Goal: Task Accomplishment & Management: Manage account settings

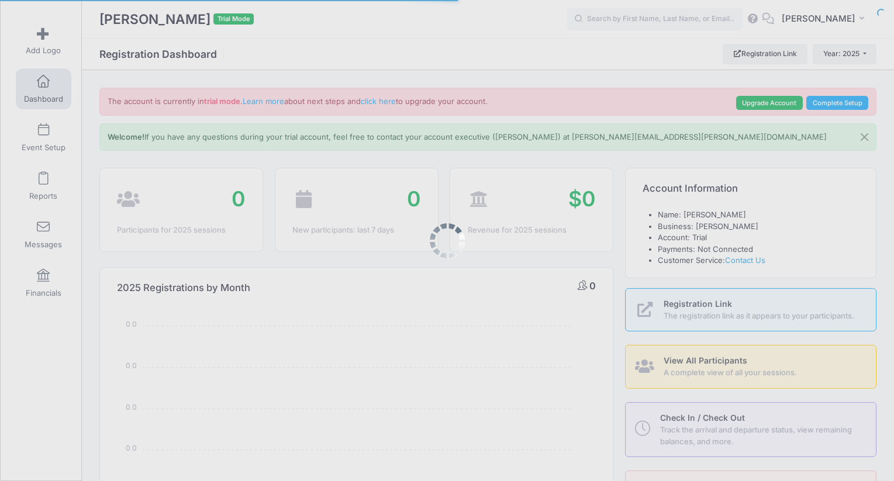
select select
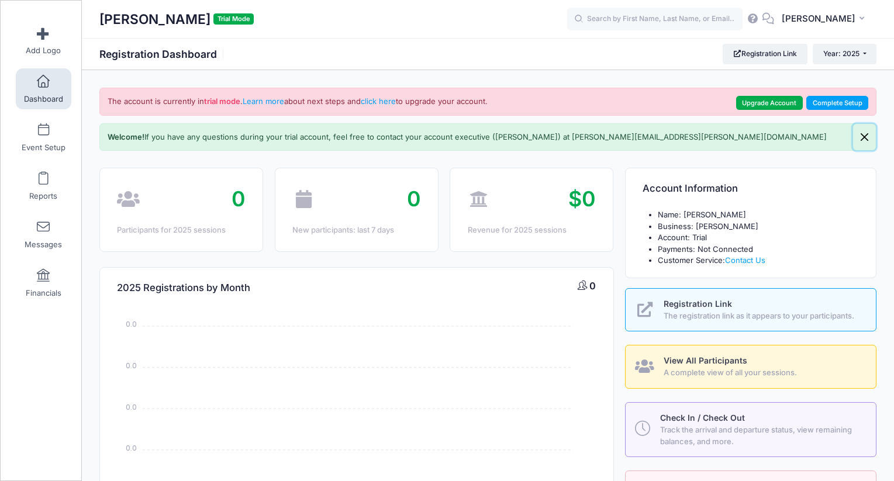
click at [868, 134] on button "Close" at bounding box center [864, 137] width 23 height 27
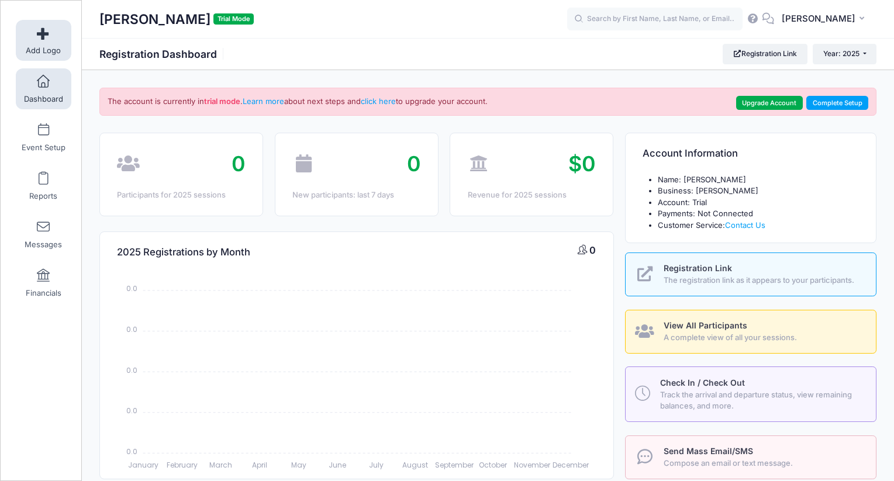
click at [43, 42] on link "Add Logo" at bounding box center [44, 40] width 56 height 41
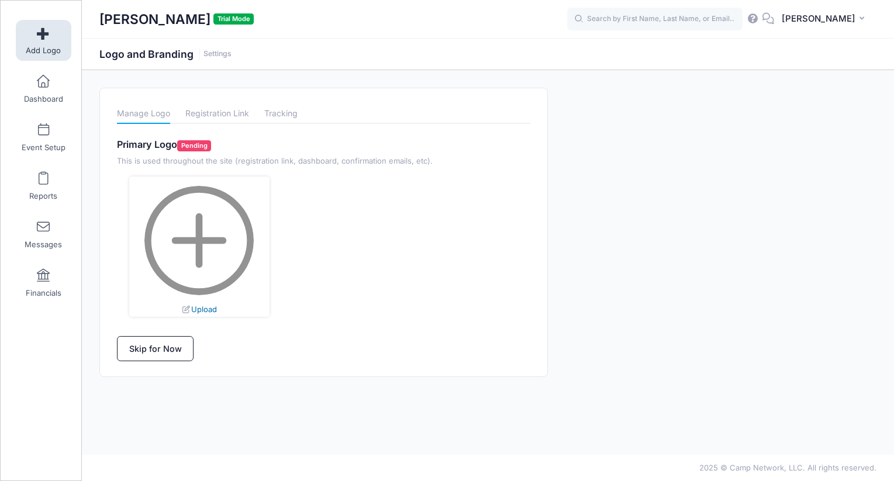
click at [204, 306] on link "Upload" at bounding box center [198, 309] width 35 height 9
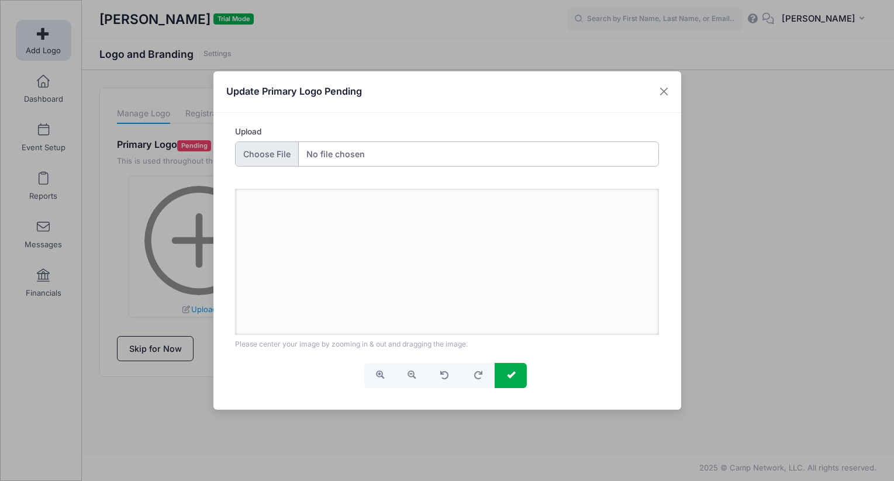
click at [276, 160] on input "Upload" at bounding box center [447, 154] width 424 height 25
type input "C:\fakepath\Camp Network Small Dark Background (3).png"
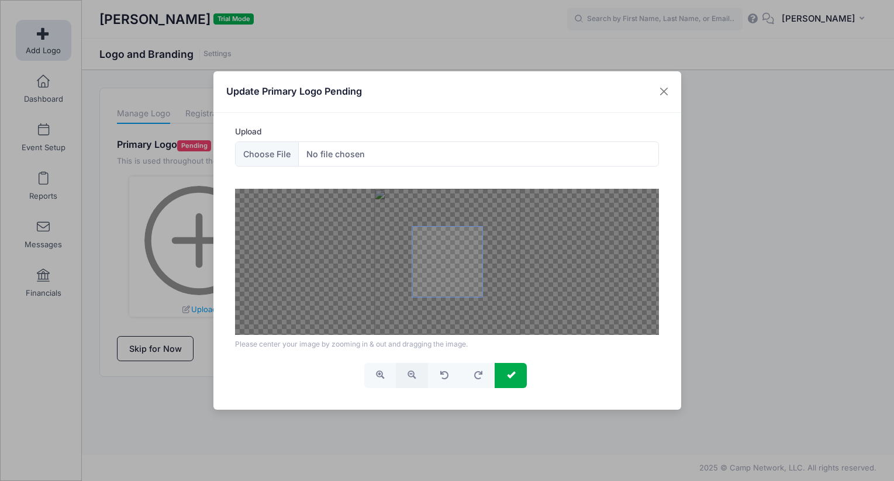
click at [415, 374] on span "button" at bounding box center [412, 375] width 8 height 8
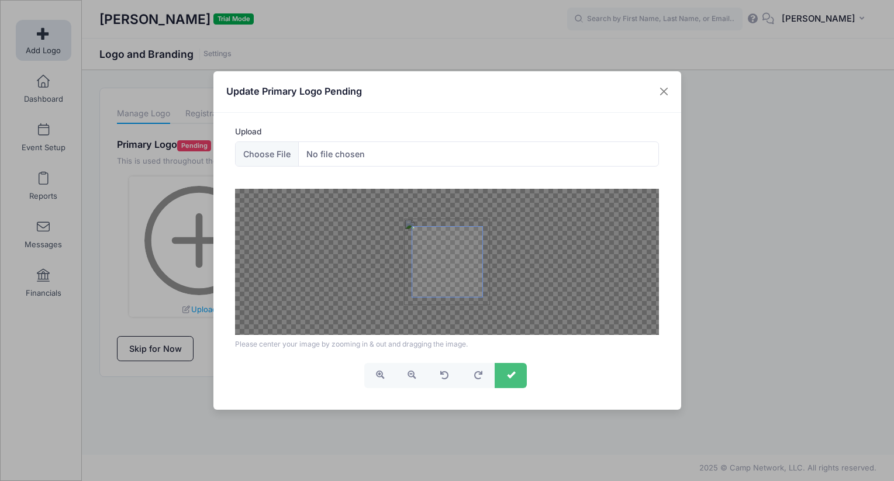
click at [514, 381] on button "submit" at bounding box center [511, 375] width 32 height 25
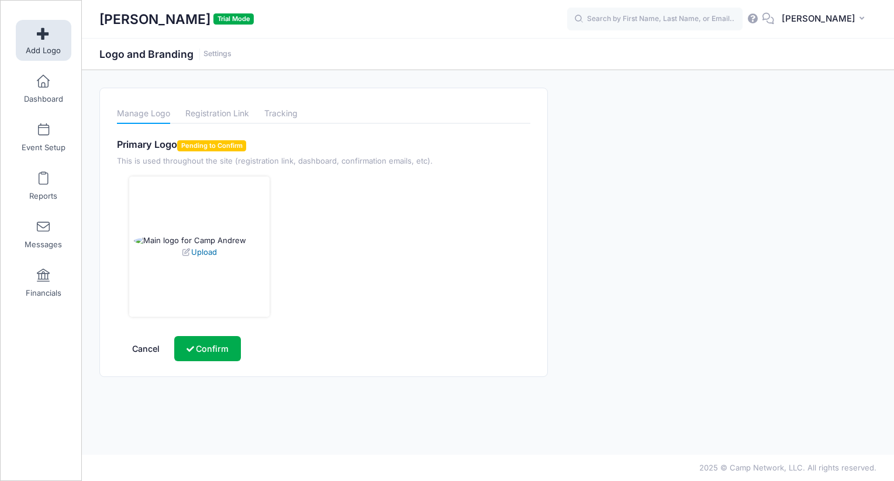
click at [208, 257] on link "Upload" at bounding box center [198, 251] width 35 height 9
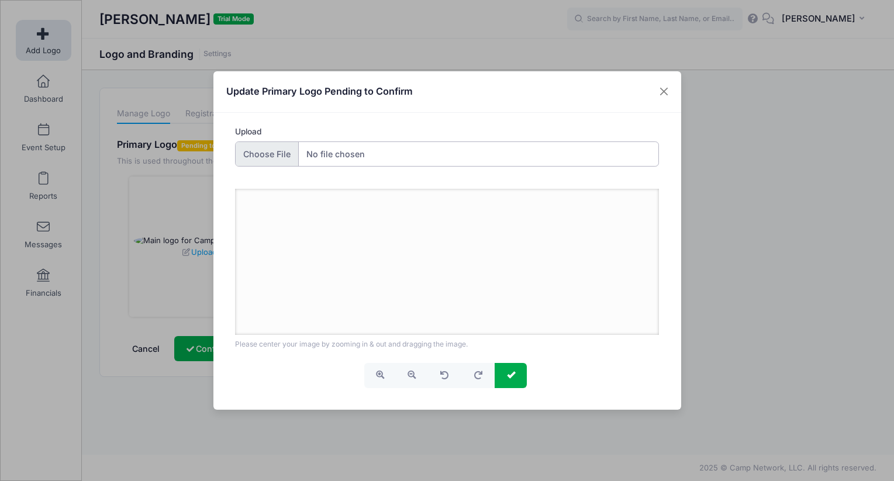
click at [294, 160] on input "Upload" at bounding box center [447, 154] width 424 height 25
type input "C:\fakepath\Camp Network Small Dark Background (3).png"
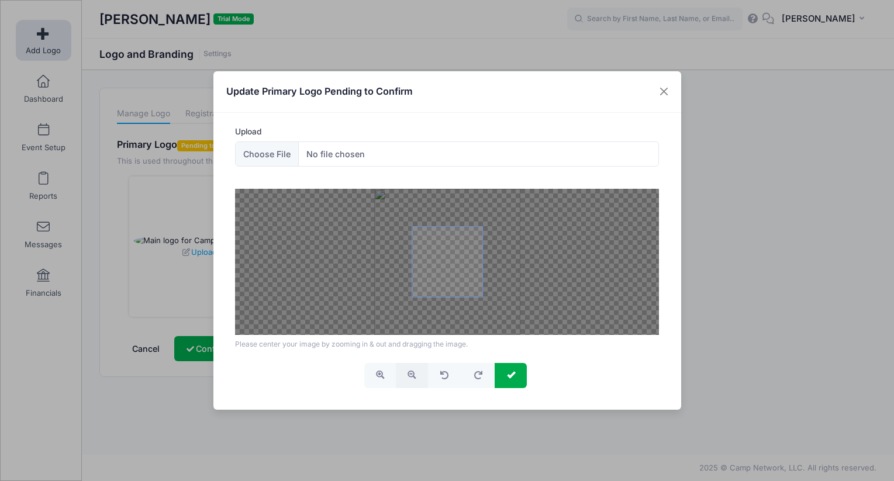
click at [416, 375] on span "button" at bounding box center [412, 375] width 8 height 8
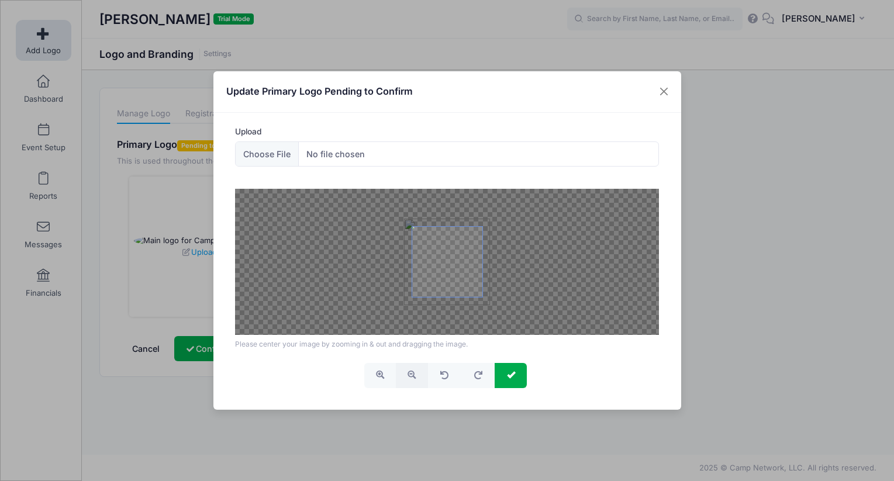
click at [416, 375] on span "button" at bounding box center [412, 375] width 8 height 8
click at [519, 377] on button "submit" at bounding box center [511, 375] width 32 height 25
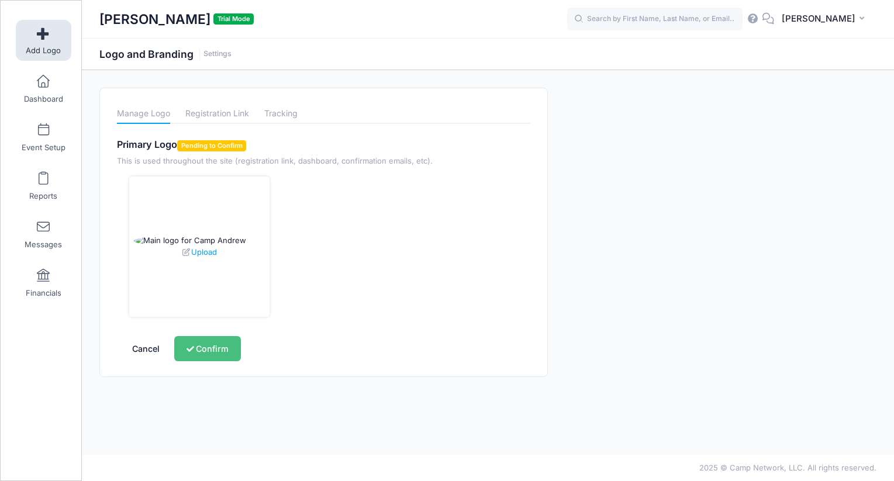
click at [227, 345] on button "Confirm" at bounding box center [207, 348] width 66 height 25
click at [226, 345] on button "Confirm" at bounding box center [207, 348] width 66 height 25
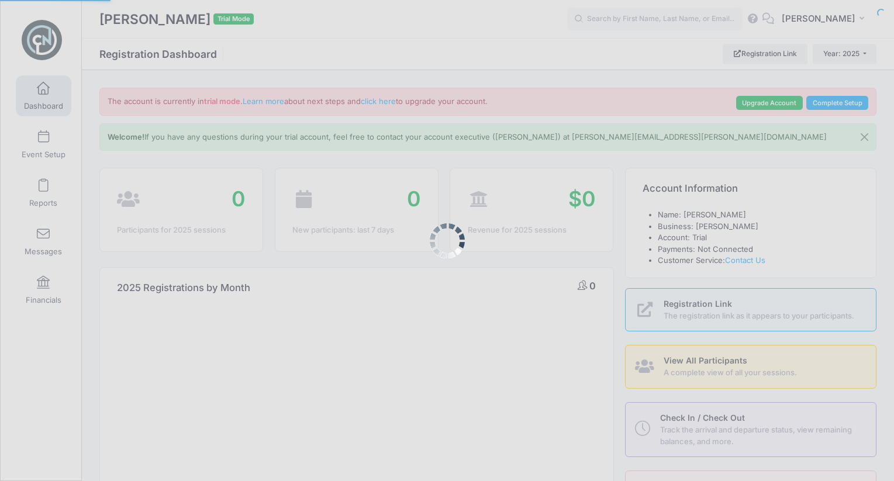
select select
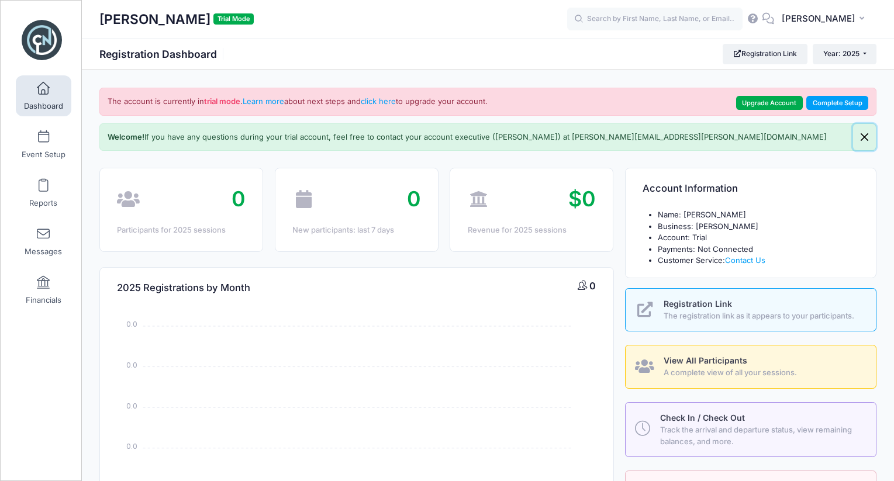
click at [860, 136] on button "Close" at bounding box center [864, 137] width 23 height 27
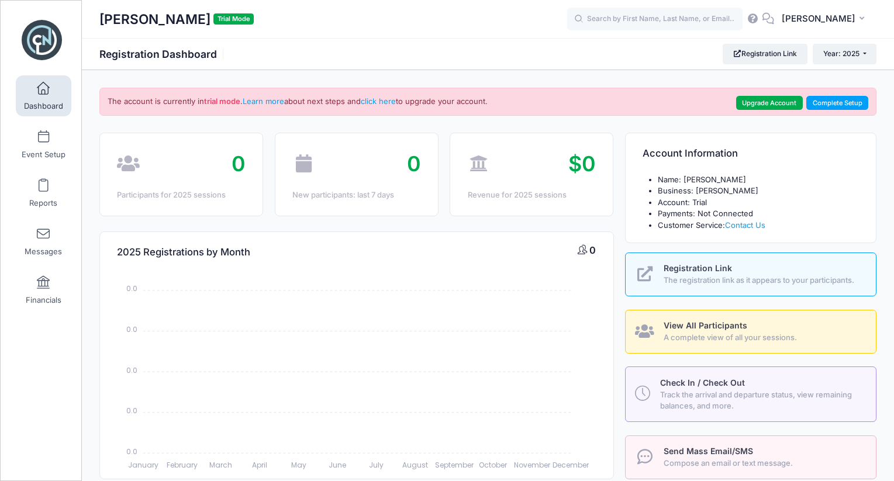
click at [51, 101] on span "Dashboard" at bounding box center [43, 106] width 39 height 10
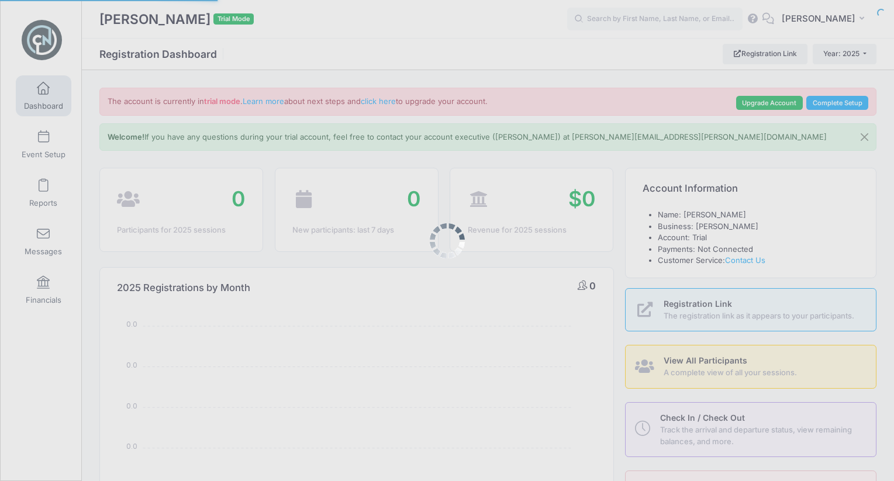
select select
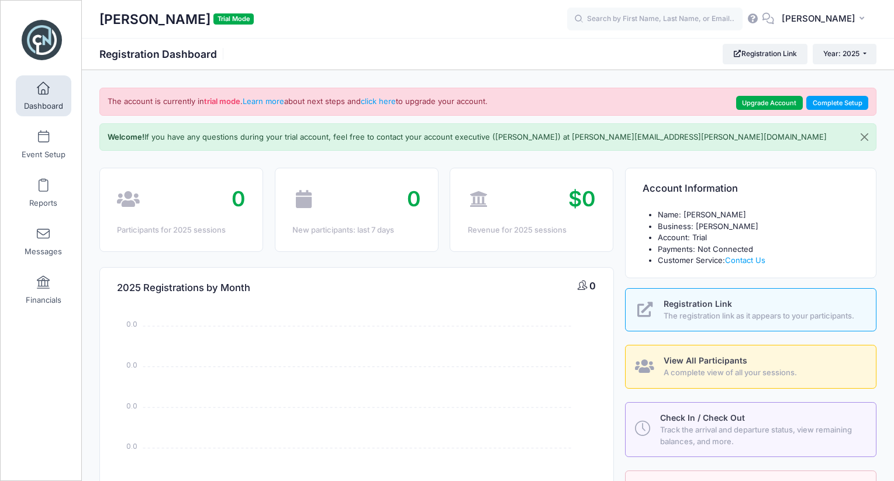
click at [213, 19] on span "Trial Mode" at bounding box center [233, 18] width 40 height 11
drag, startPoint x: 498, startPoint y: 101, endPoint x: 370, endPoint y: 86, distance: 129.5
click at [370, 86] on div "[PERSON_NAME] Trial Mode Registration Dashboard Registration Link Year: 2025 Ye…" at bounding box center [488, 452] width 812 height 765
click at [360, 50] on div "[PERSON_NAME] Trial Mode Registration Dashboard Registration Link Year: 2025 Ye…" at bounding box center [488, 54] width 812 height 20
click at [767, 16] on icon at bounding box center [768, 19] width 13 height 8
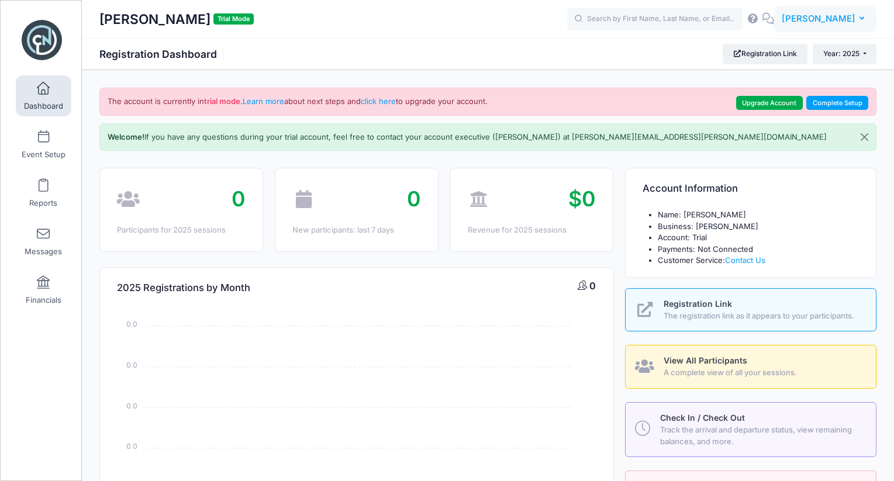
click at [821, 16] on span "[PERSON_NAME]" at bounding box center [819, 18] width 74 height 13
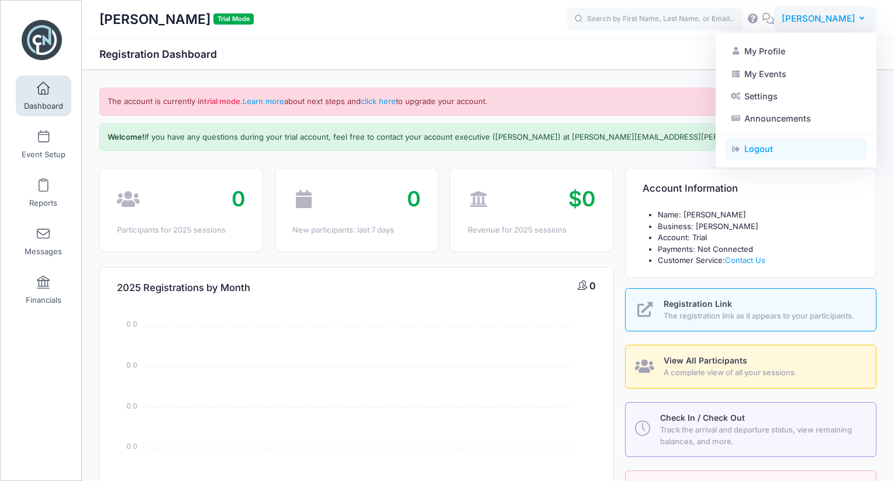
click at [773, 156] on link "Logout" at bounding box center [796, 149] width 142 height 22
